Goal: Task Accomplishment & Management: Use online tool/utility

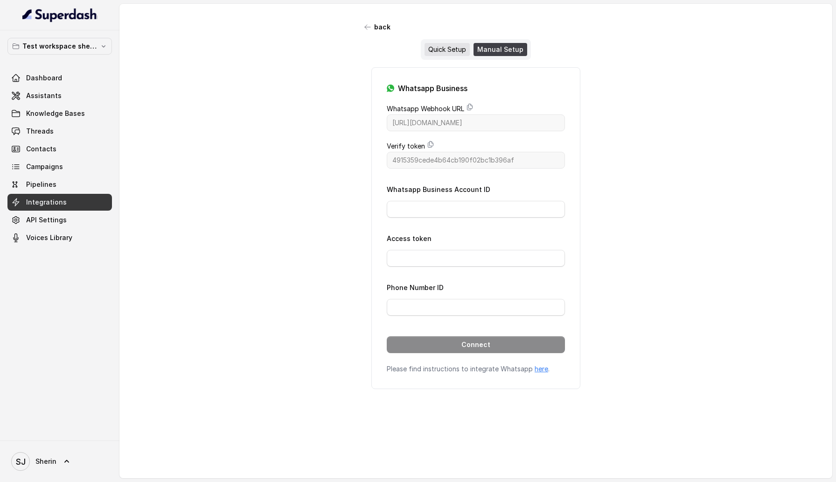
click at [444, 50] on div "Quick Setup" at bounding box center [447, 49] width 45 height 13
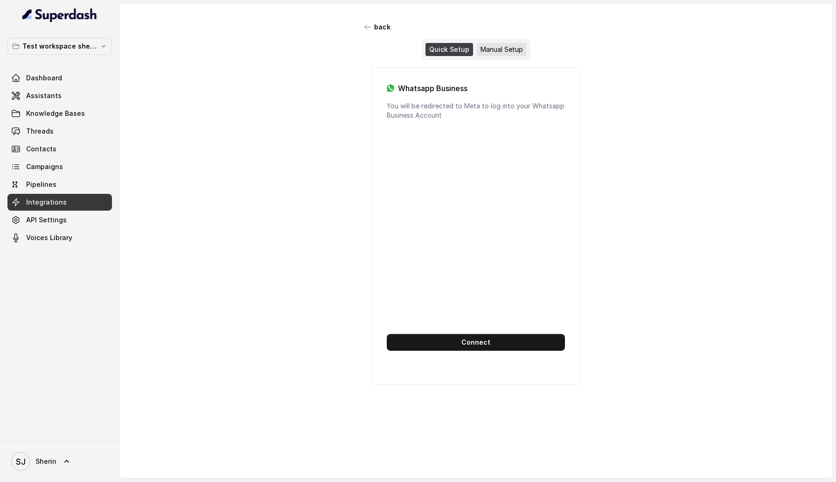
click at [484, 50] on div "Manual Setup" at bounding box center [502, 49] width 50 height 13
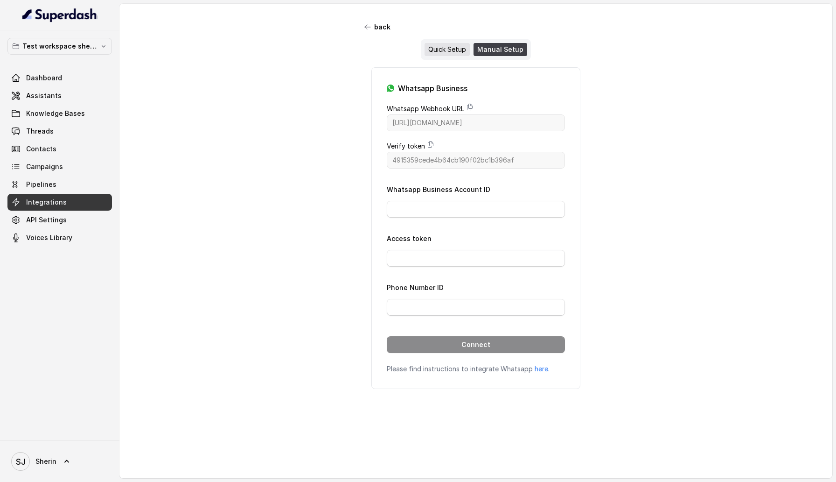
click at [451, 45] on div "Quick Setup" at bounding box center [447, 49] width 45 height 13
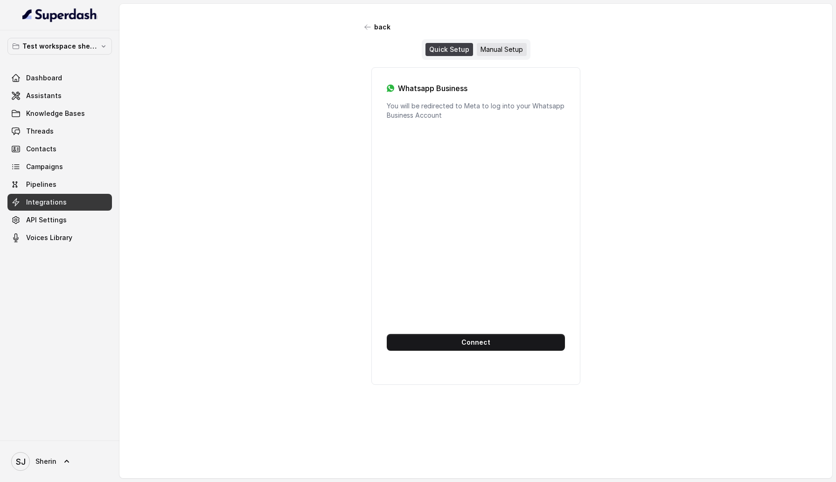
click at [505, 47] on div "Manual Setup" at bounding box center [502, 49] width 50 height 13
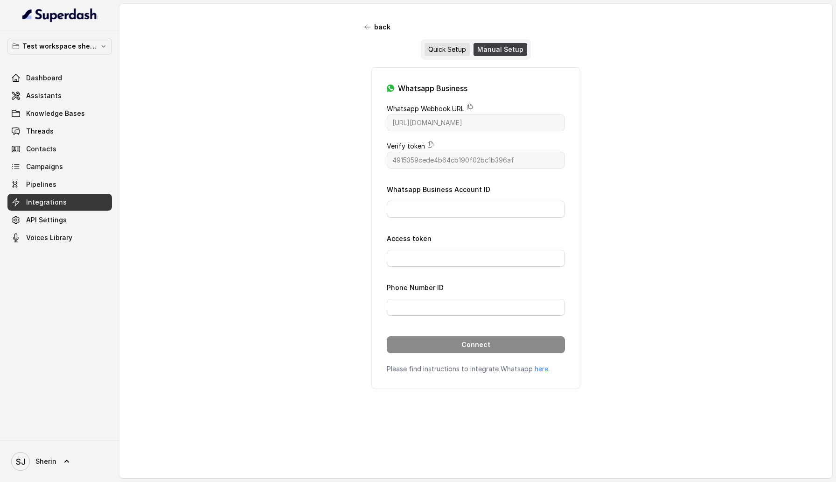
click at [465, 47] on div "Quick Setup" at bounding box center [447, 49] width 45 height 13
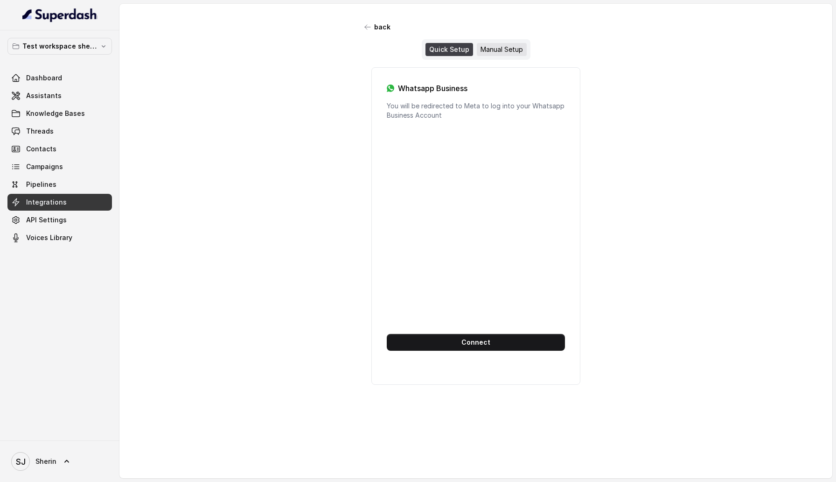
click at [512, 43] on div "Manual Setup" at bounding box center [502, 49] width 50 height 13
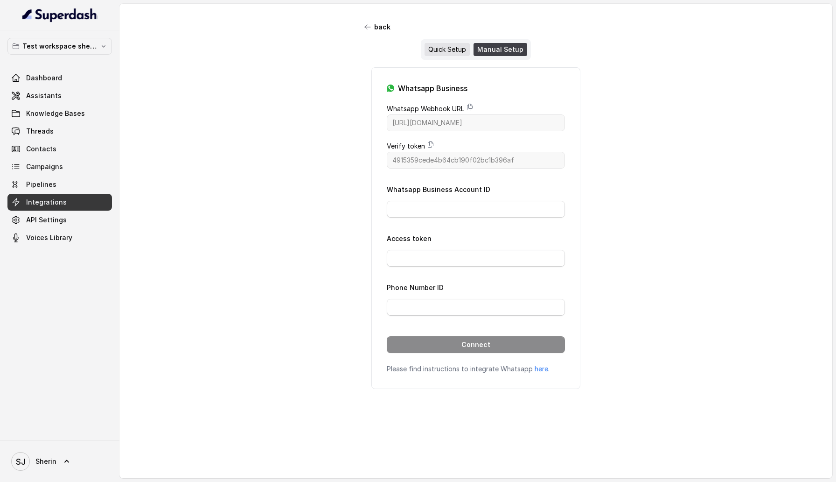
click at [442, 50] on div "Quick Setup" at bounding box center [447, 49] width 45 height 13
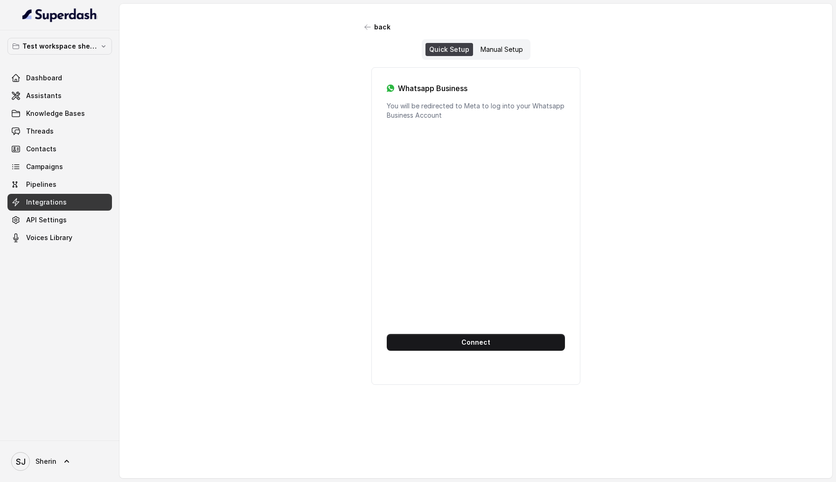
click at [44, 122] on div "Dashboard Assistants Knowledge Bases Threads Contacts Campaigns Pipelines Integ…" at bounding box center [59, 158] width 105 height 176
click at [49, 139] on link "Threads" at bounding box center [59, 131] width 105 height 17
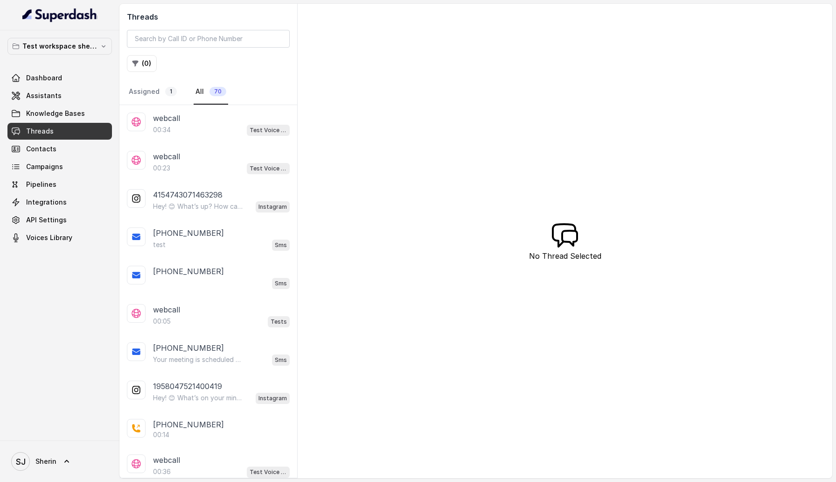
click at [206, 127] on div "00:34 Test Voice Assistant" at bounding box center [221, 130] width 137 height 12
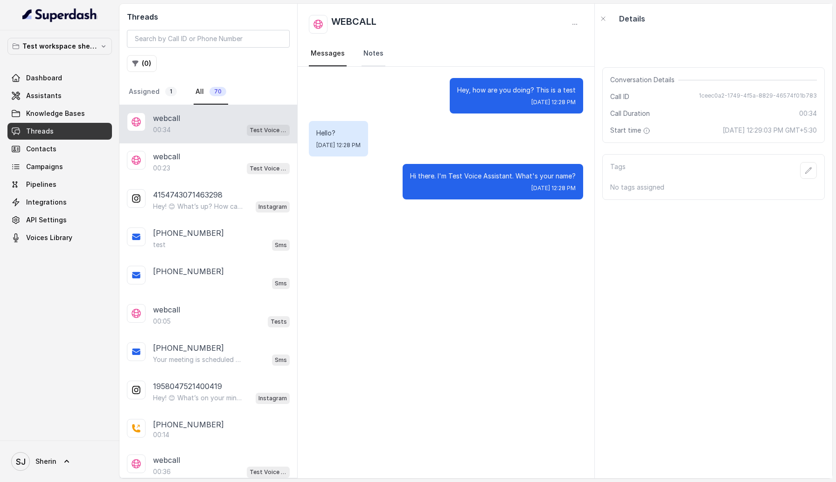
click at [370, 52] on link "Notes" at bounding box center [374, 53] width 24 height 25
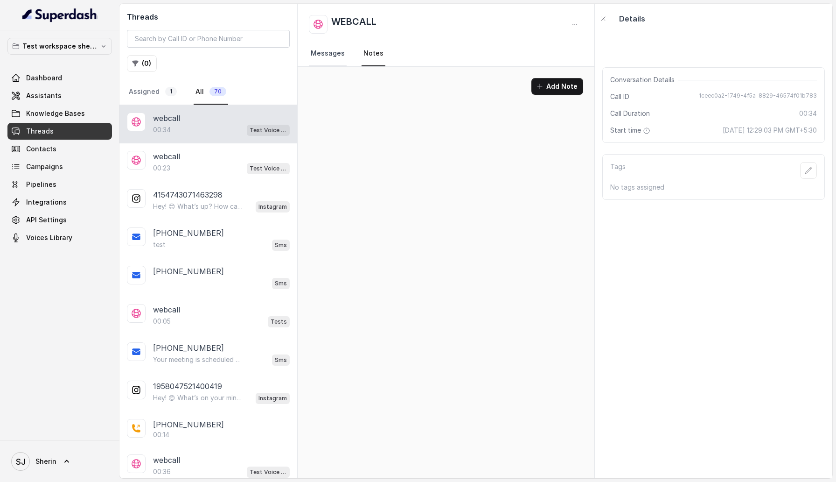
click at [323, 52] on link "Messages" at bounding box center [328, 53] width 38 height 25
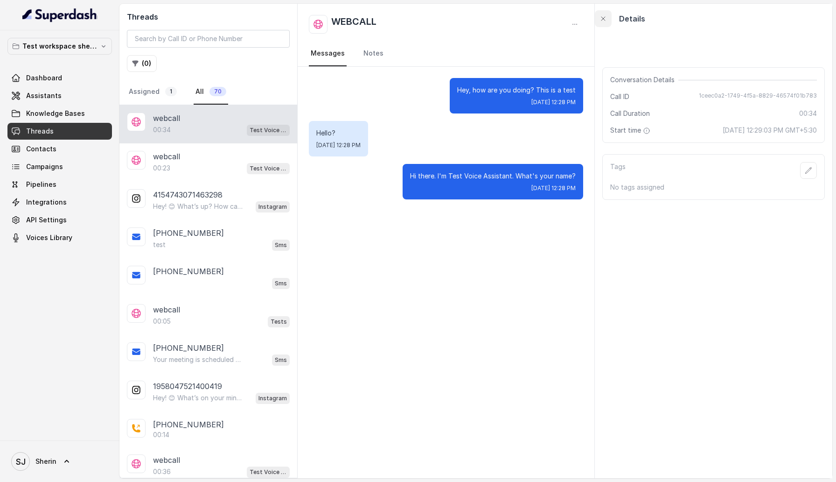
click at [603, 17] on icon "button" at bounding box center [603, 18] width 7 height 7
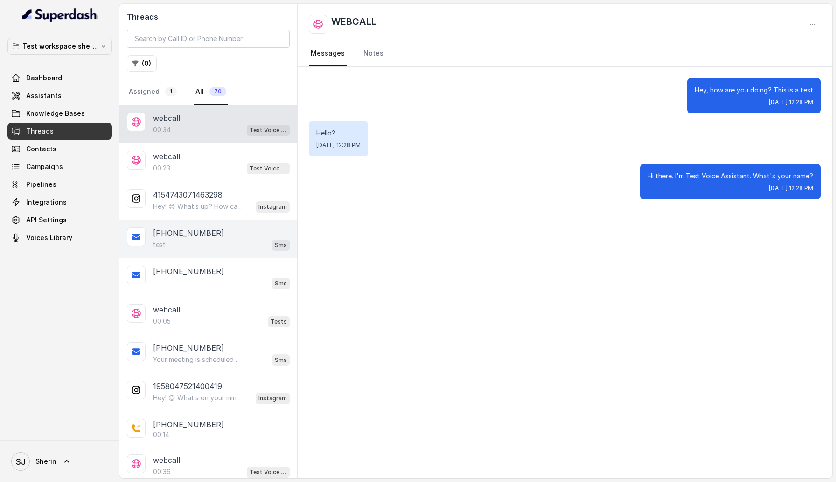
click at [165, 244] on div "test Sms" at bounding box center [221, 245] width 137 height 12
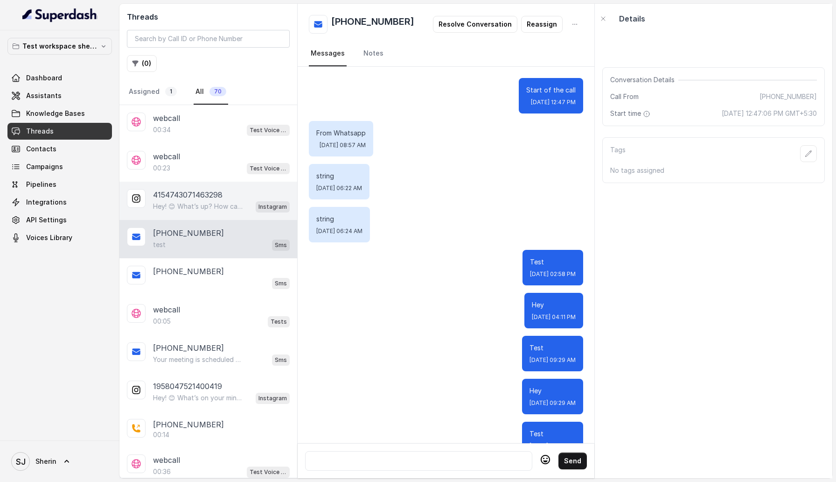
scroll to position [68, 0]
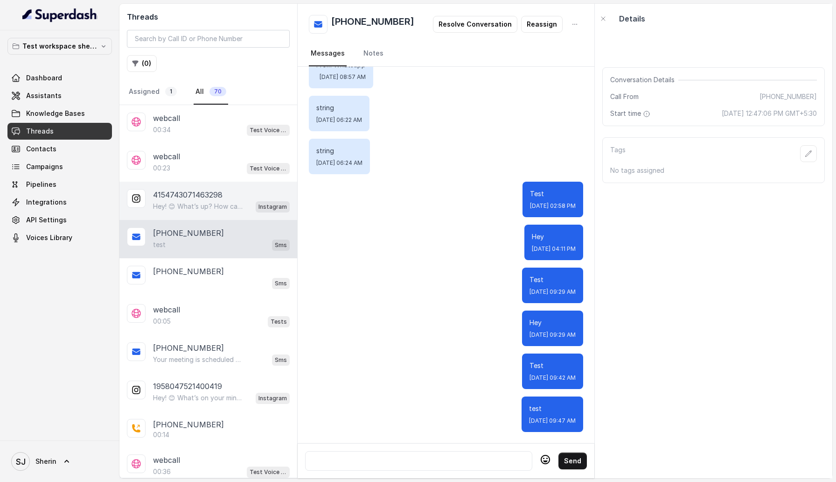
click at [190, 202] on p "Hey! 😊 What’s up? How can I help you [DATE]?" at bounding box center [198, 206] width 90 height 9
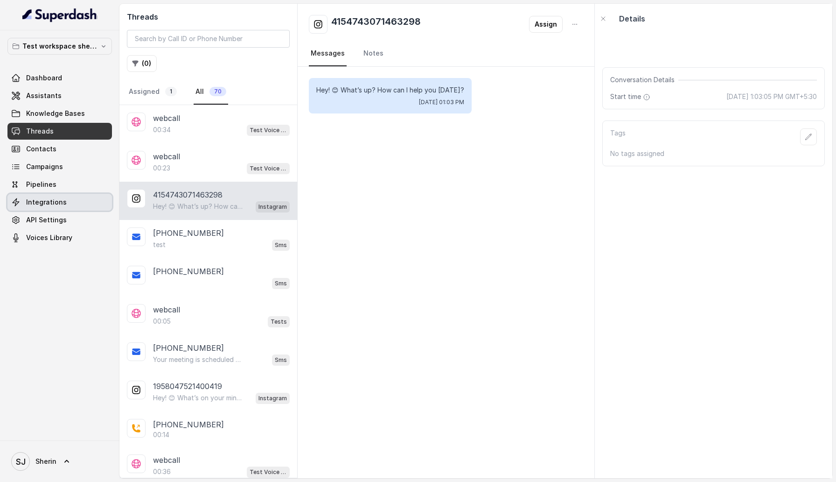
click at [59, 198] on span "Integrations" at bounding box center [46, 201] width 41 height 9
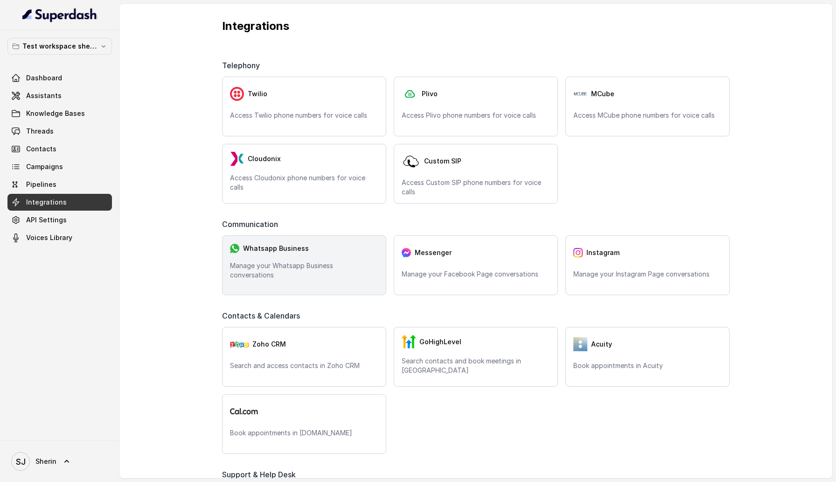
click at [301, 280] on div "Whatsapp Business Manage your Whatsapp Business conversations" at bounding box center [304, 265] width 164 height 60
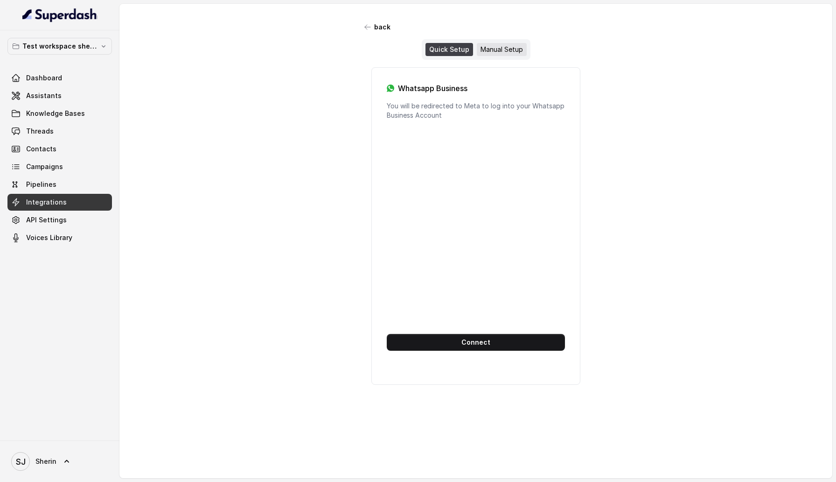
click at [498, 48] on div "Manual Setup" at bounding box center [502, 49] width 50 height 13
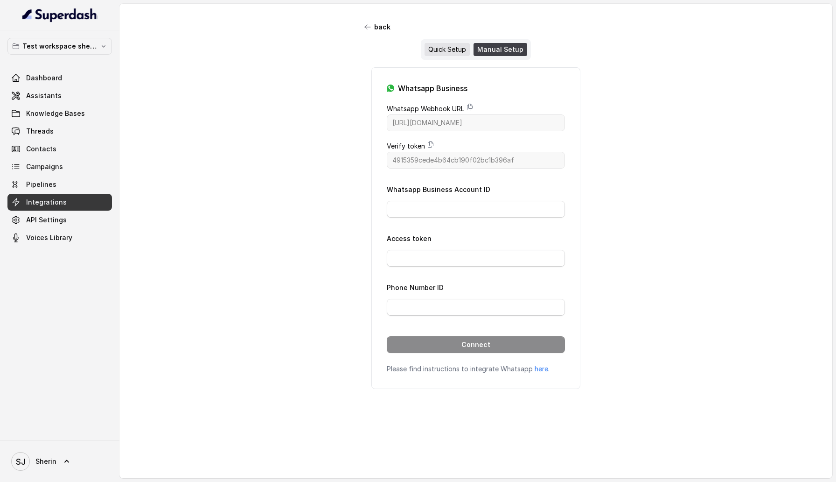
click at [436, 48] on div "Quick Setup" at bounding box center [447, 49] width 45 height 13
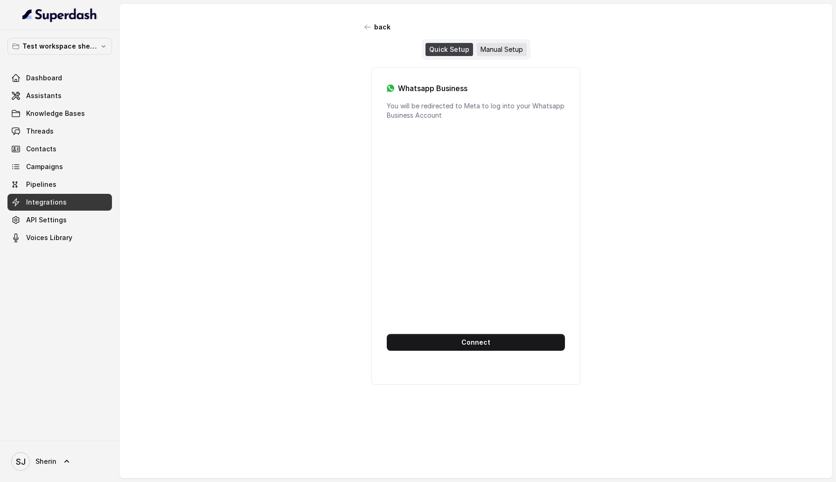
click at [502, 48] on div "Manual Setup" at bounding box center [502, 49] width 50 height 13
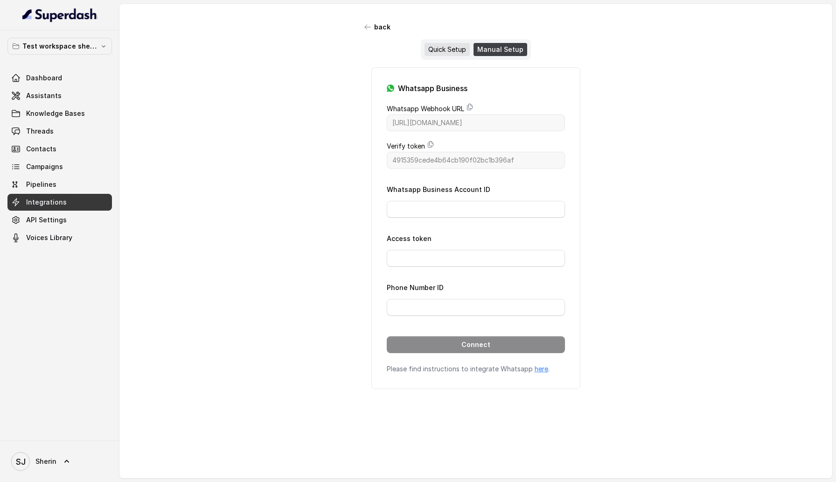
click at [449, 48] on div "Quick Setup" at bounding box center [447, 49] width 45 height 13
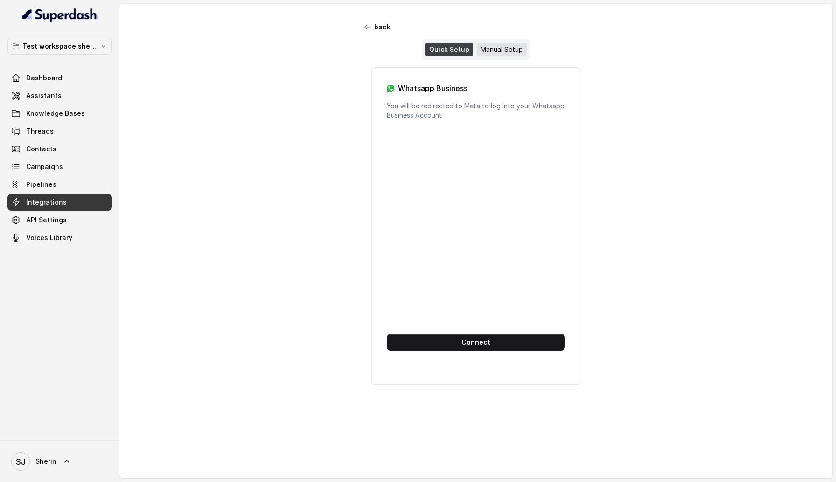
click at [511, 56] on div "Manual Setup" at bounding box center [502, 49] width 50 height 13
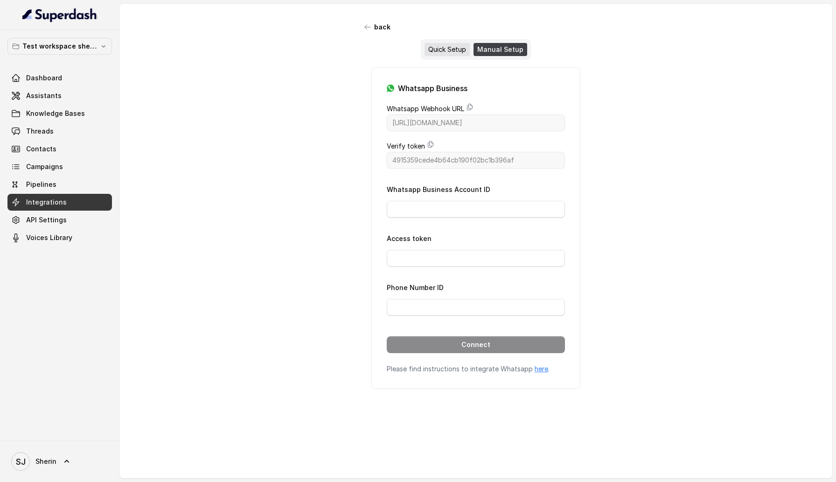
click at [444, 51] on div "Quick Setup" at bounding box center [447, 49] width 45 height 13
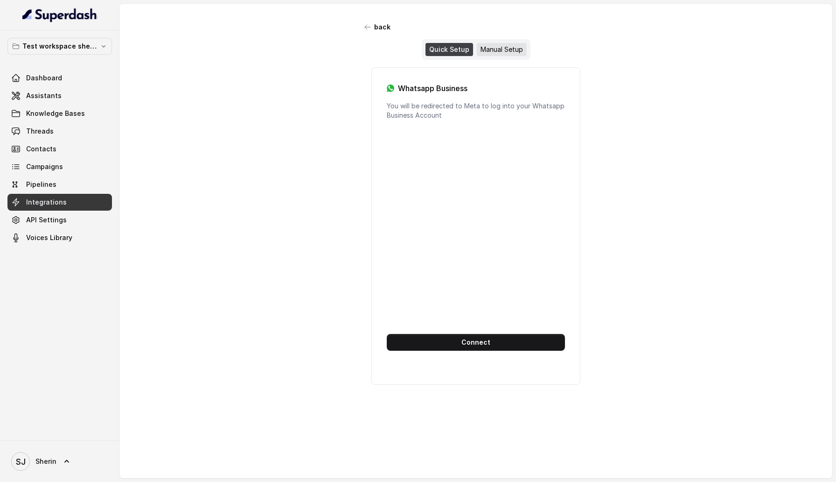
click at [509, 51] on div "Manual Setup" at bounding box center [502, 49] width 50 height 13
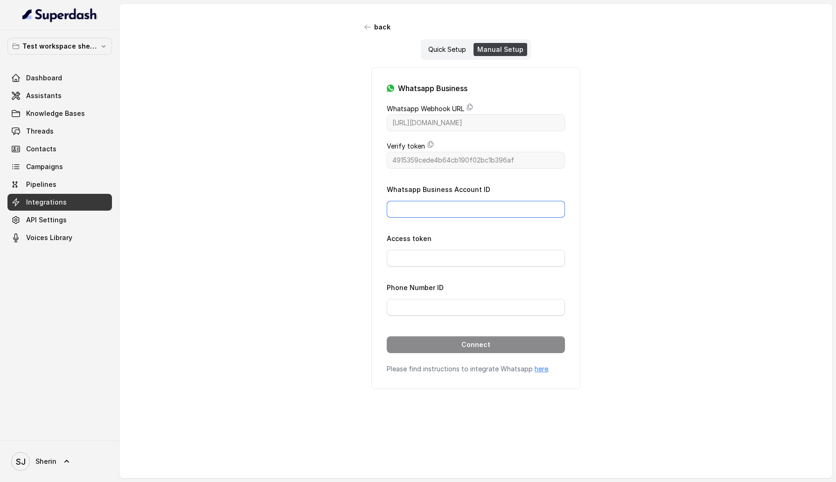
click at [436, 211] on input "Whatsapp Business Account ID" at bounding box center [476, 209] width 178 height 17
click at [443, 258] on input "Access token" at bounding box center [476, 258] width 178 height 17
click at [449, 293] on div "Phone Number ID" at bounding box center [476, 298] width 178 height 34
click at [449, 296] on div "Phone Number ID" at bounding box center [476, 298] width 178 height 34
click at [455, 51] on div "Quick Setup" at bounding box center [447, 49] width 45 height 13
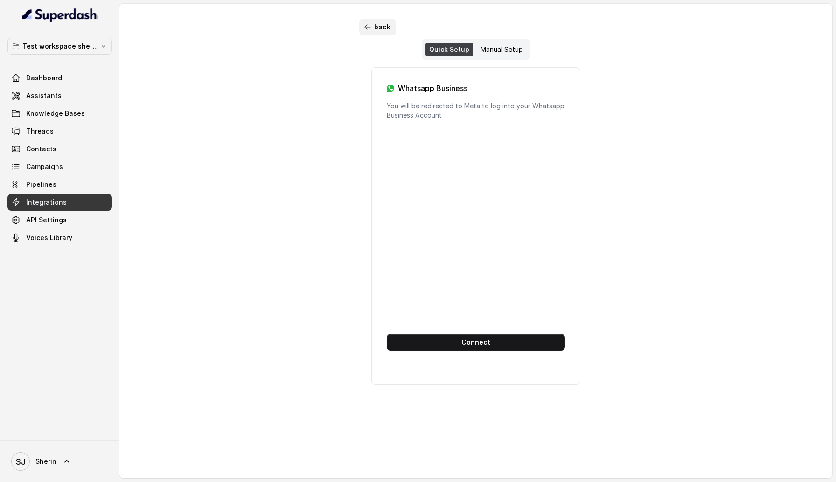
click at [375, 29] on button "back" at bounding box center [377, 27] width 37 height 17
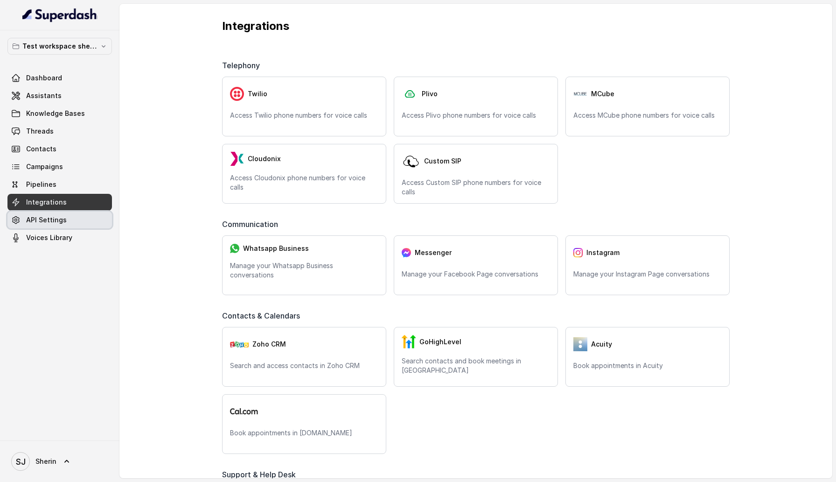
click at [50, 224] on span "API Settings" at bounding box center [46, 219] width 41 height 9
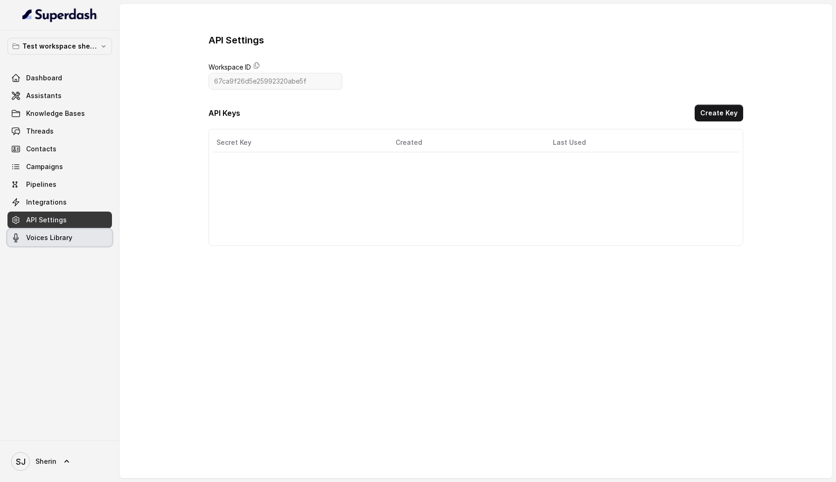
click at [50, 240] on span "Voices Library" at bounding box center [49, 237] width 46 height 9
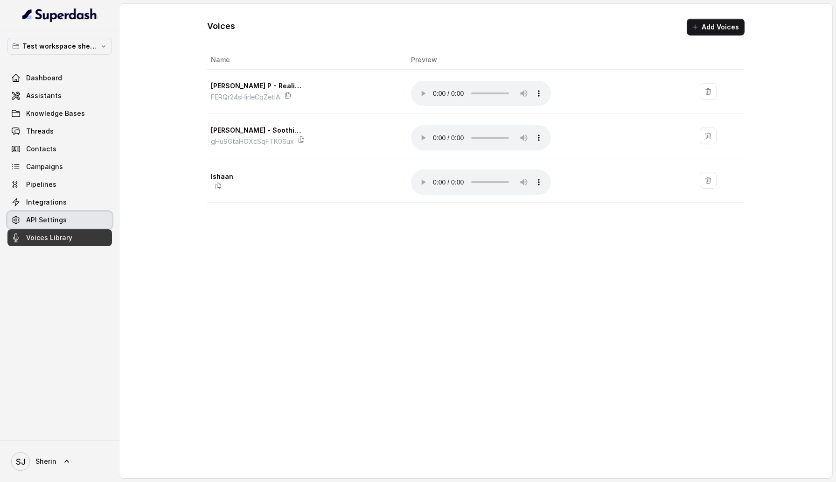
click at [45, 219] on span "API Settings" at bounding box center [46, 219] width 41 height 9
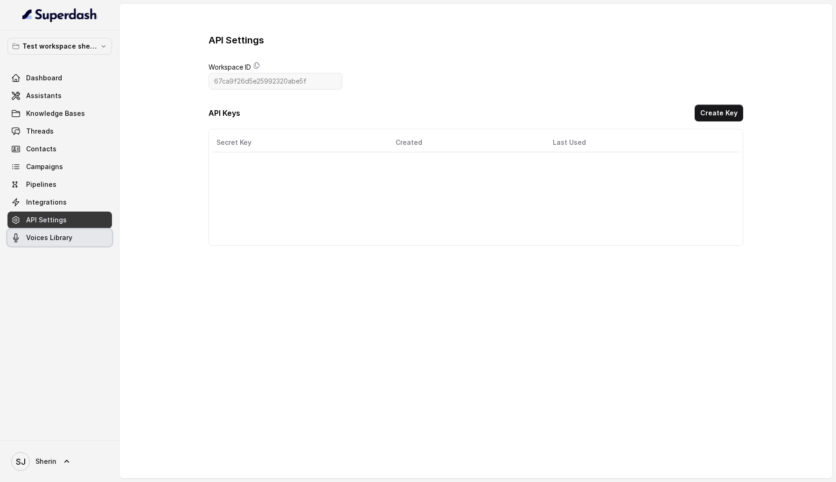
click at [46, 246] on div "Test workspace sherin - limits of workspace naming Dashboard Assistants Knowled…" at bounding box center [59, 235] width 119 height 410
click at [44, 238] on span "Voices Library" at bounding box center [49, 237] width 46 height 9
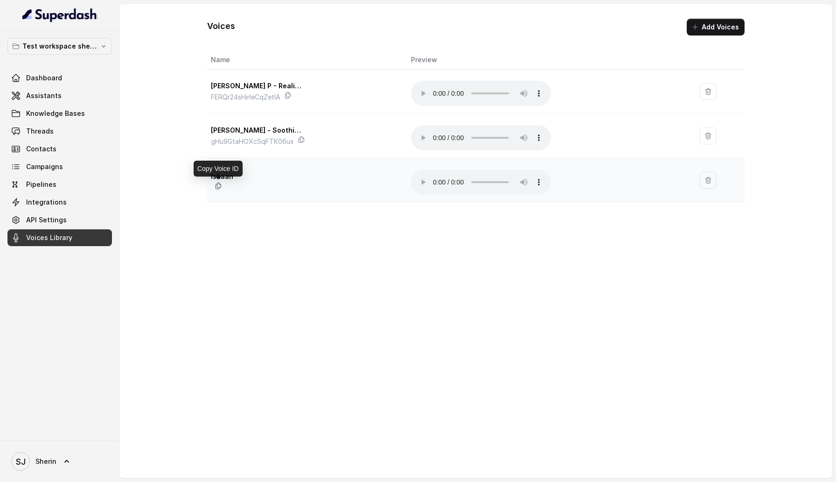
click at [219, 189] on icon at bounding box center [218, 185] width 7 height 7
